Goal: Find specific page/section

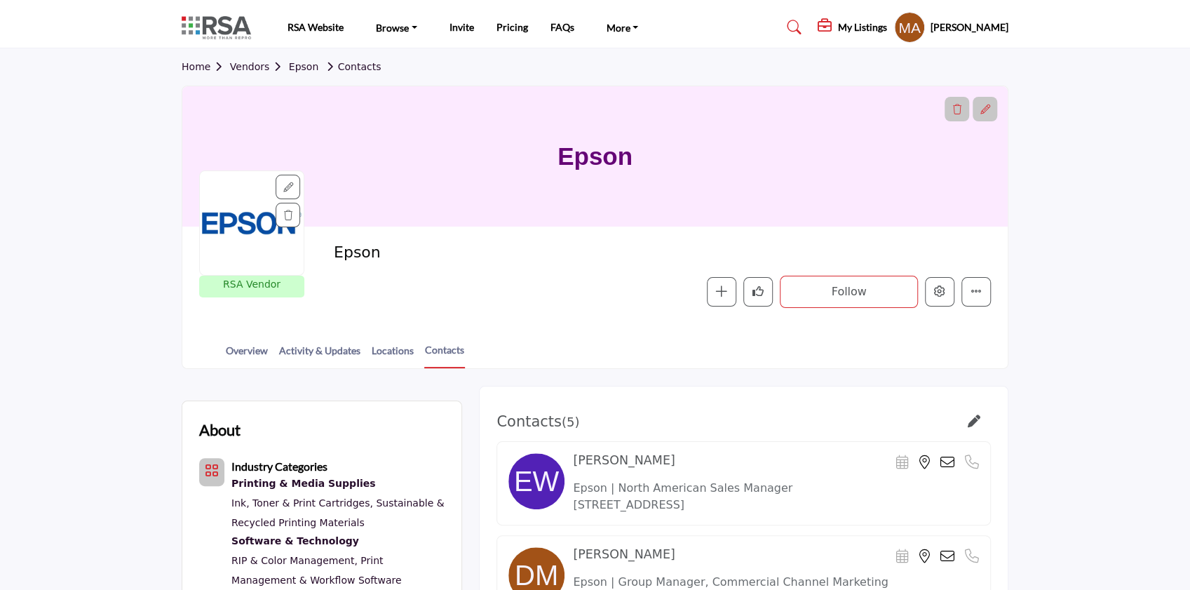
click at [196, 69] on link "Home" at bounding box center [206, 66] width 48 height 11
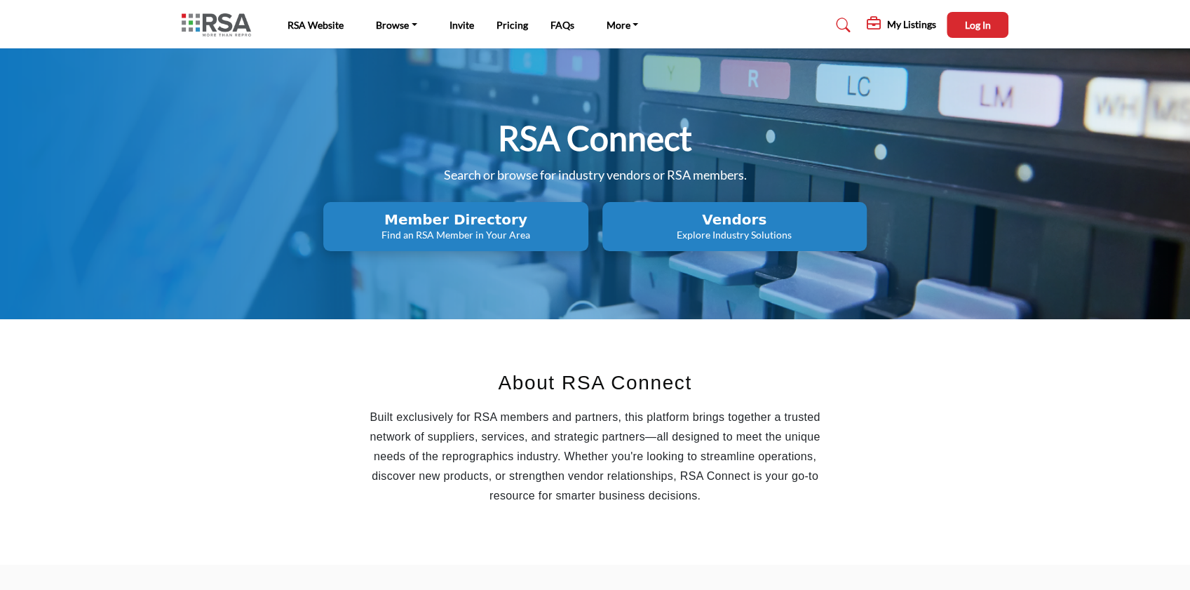
click at [484, 223] on h2 "Member Directory" at bounding box center [455, 219] width 256 height 17
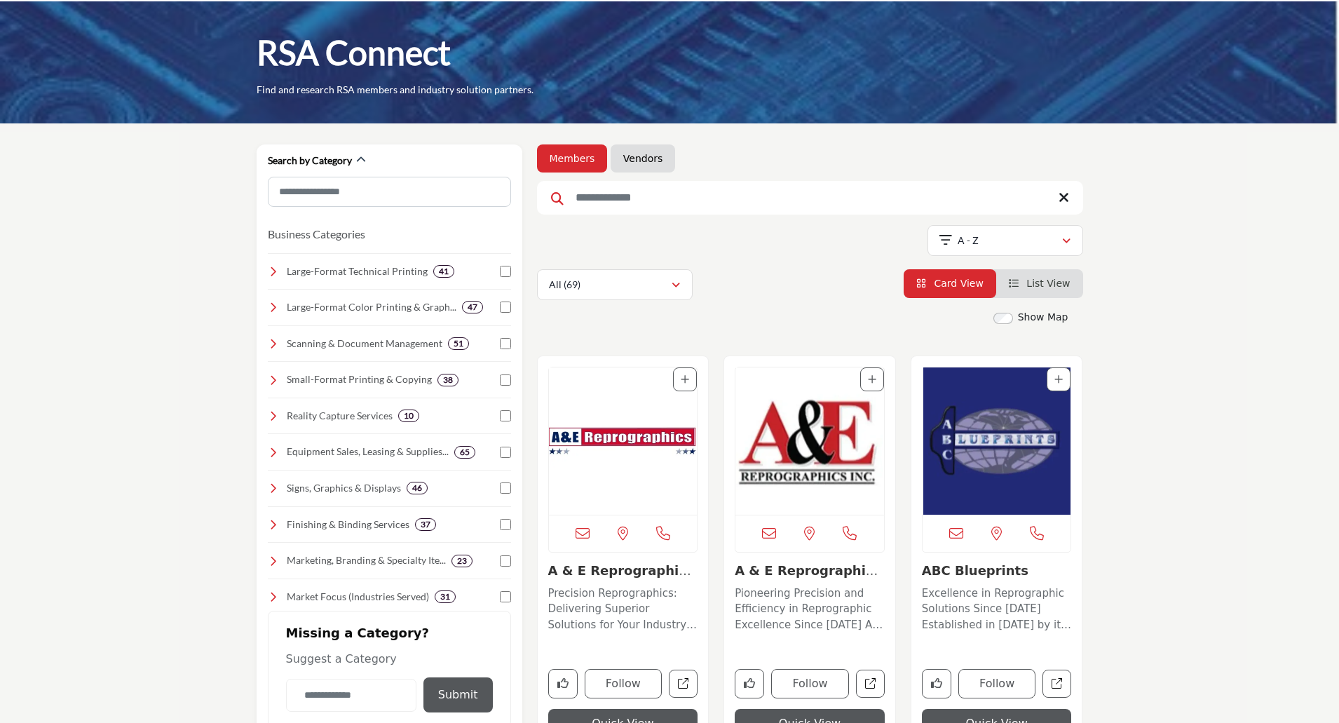
scroll to position [70, 0]
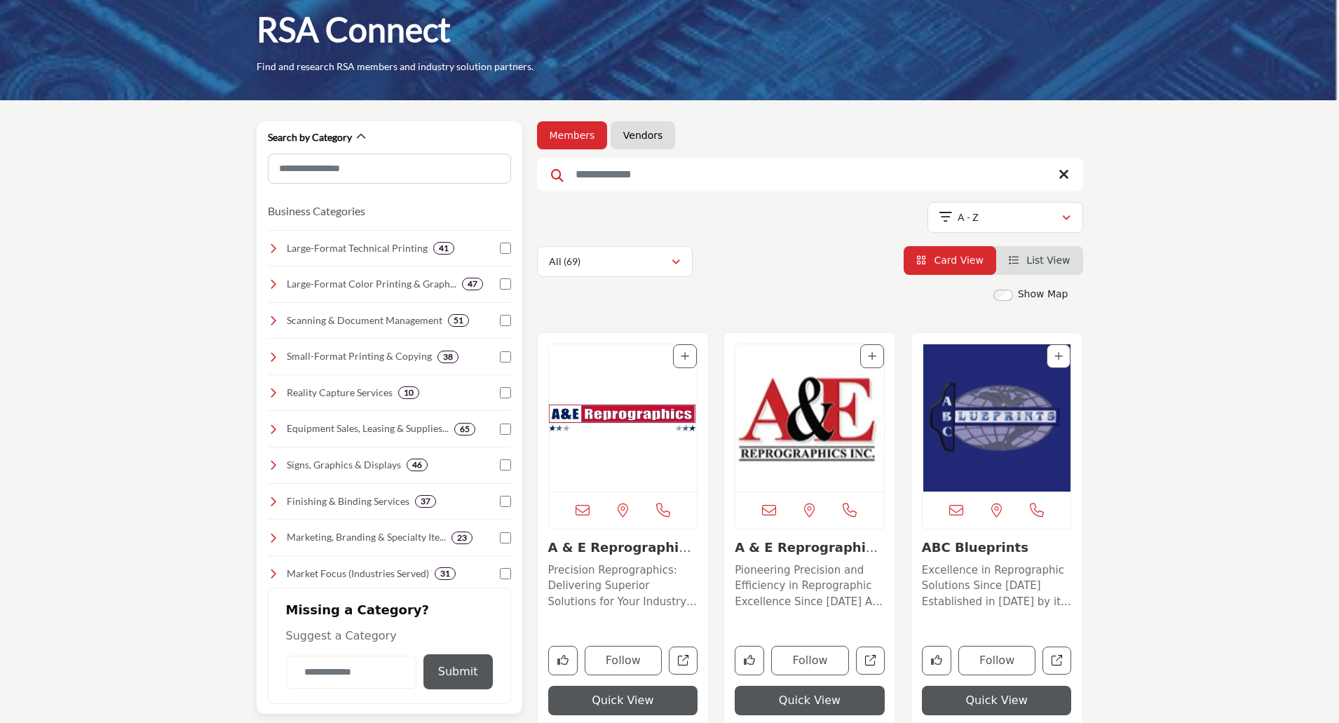
click at [272, 254] on icon at bounding box center [273, 248] width 11 height 11
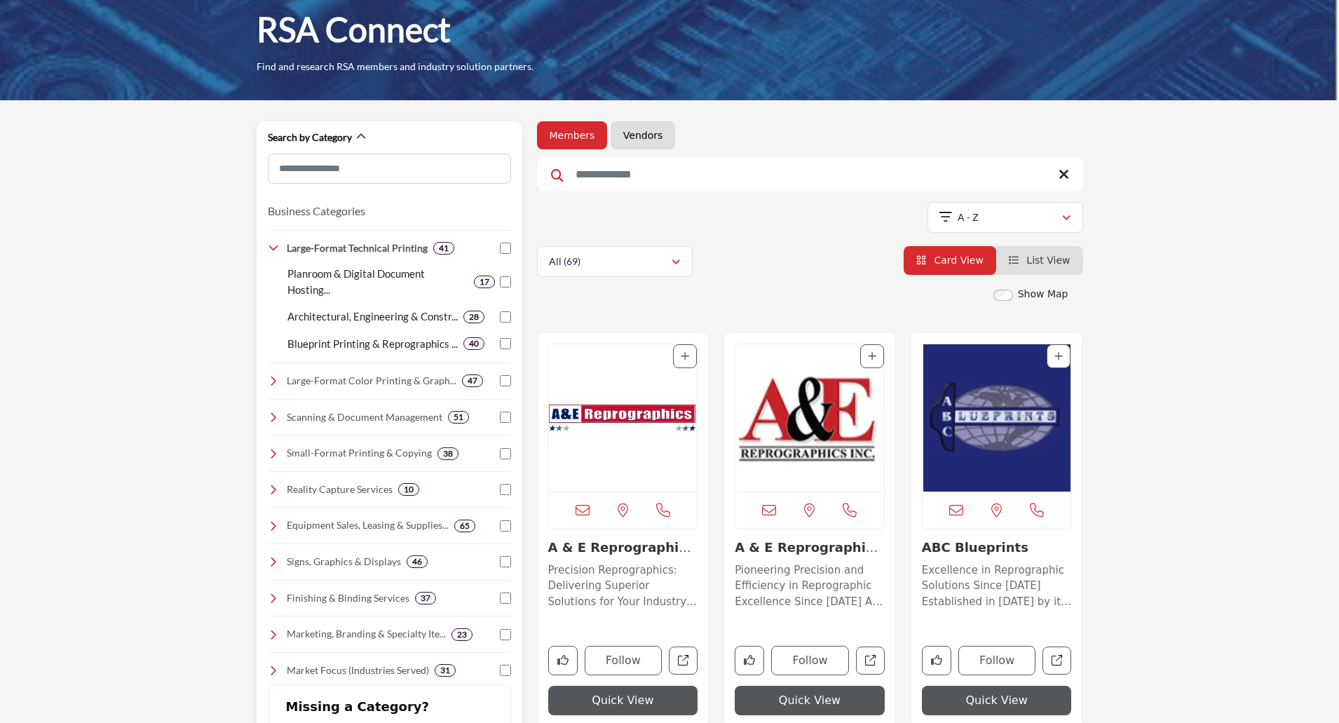
click at [268, 379] on icon at bounding box center [273, 380] width 11 height 11
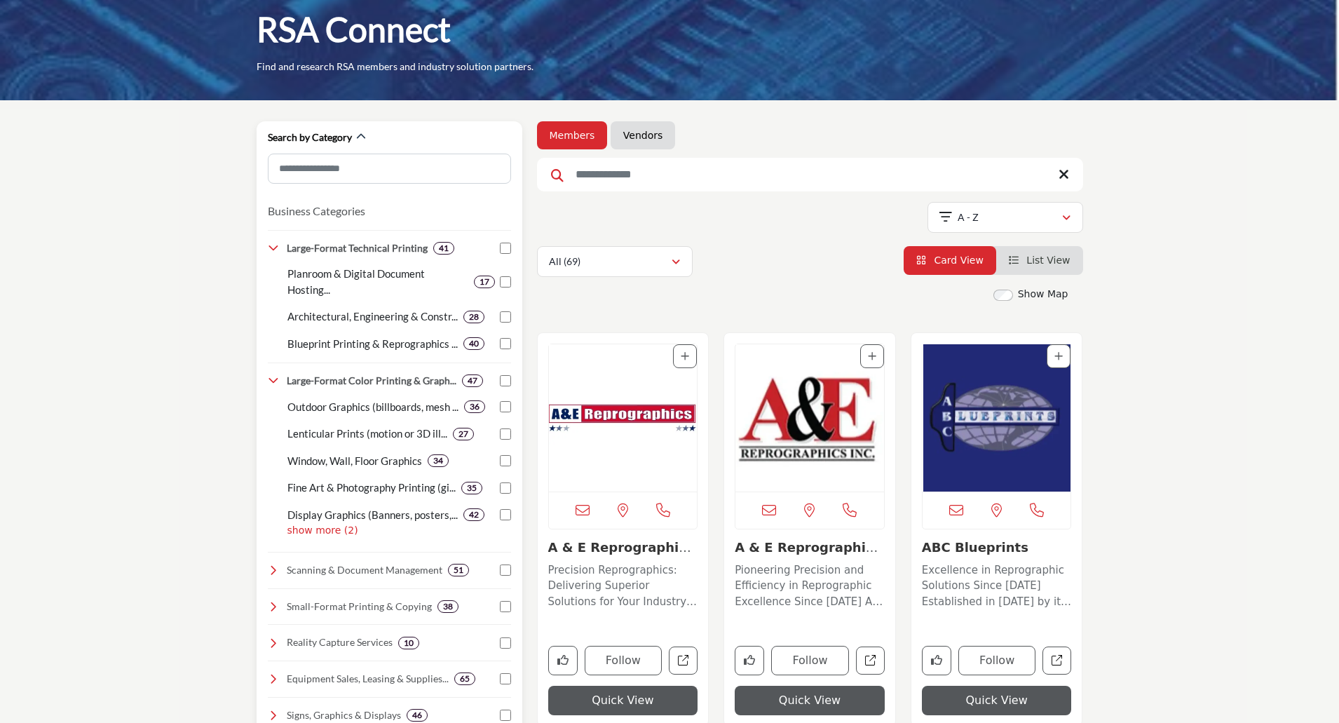
click at [332, 534] on p "show more (2)" at bounding box center [399, 530] width 224 height 15
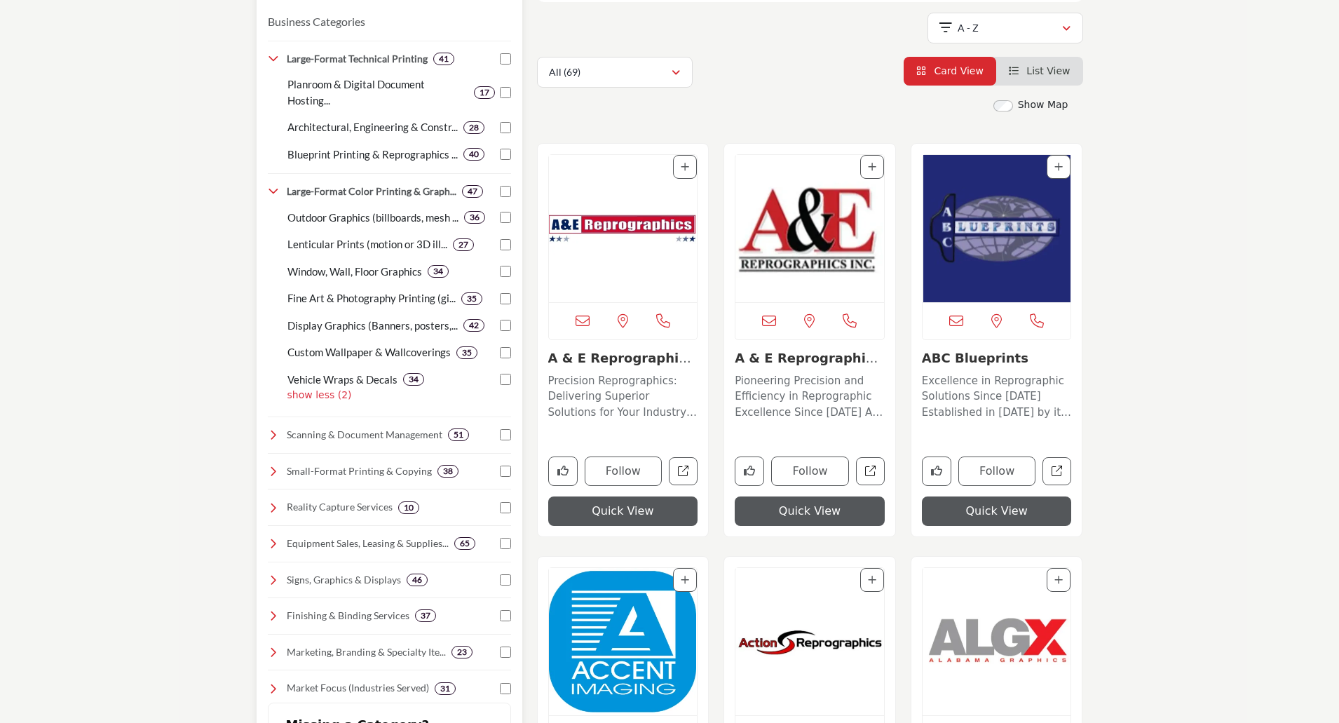
scroll to position [280, 0]
